Goal: Find specific page/section: Find specific page/section

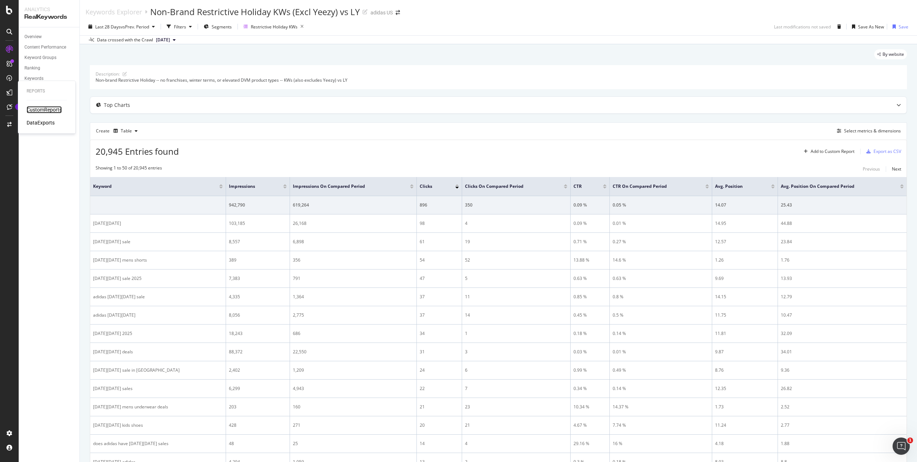
click at [37, 110] on div "CustomReports" at bounding box center [44, 109] width 35 height 7
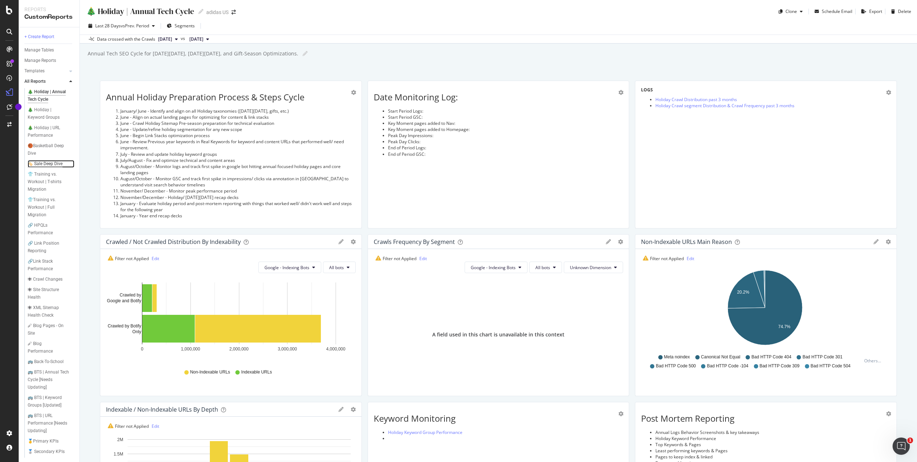
click at [41, 165] on div "🏷️ Sale Deep Dive" at bounding box center [45, 164] width 35 height 8
